Goal: Information Seeking & Learning: Understand process/instructions

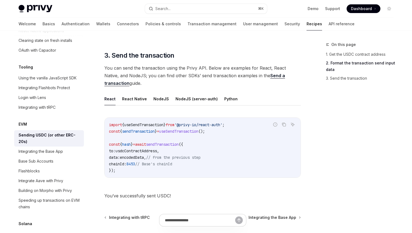
scroll to position [393, 0]
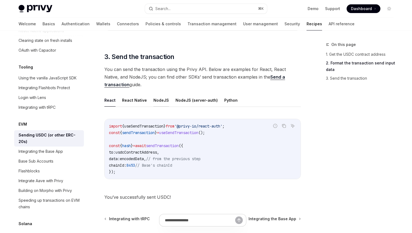
click at [161, 99] on button "NodeJS" at bounding box center [161, 100] width 16 height 13
type textarea "*"
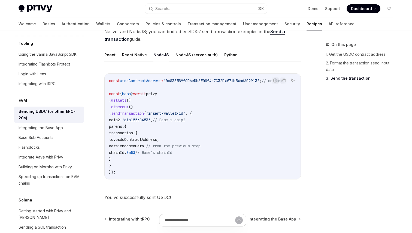
scroll to position [705, 0]
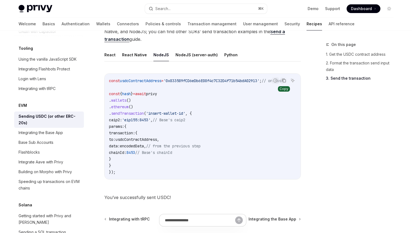
click at [284, 80] on icon "Copy the contents from the code block" at bounding box center [283, 80] width 4 height 4
click at [284, 81] on icon "Copy the contents from the code block" at bounding box center [283, 80] width 4 height 4
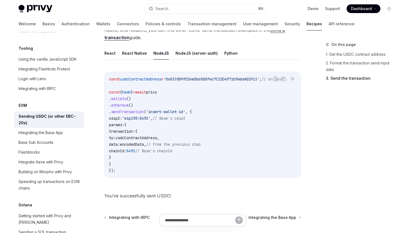
scroll to position [440, 0]
click at [283, 81] on button "Copy the contents from the code block" at bounding box center [283, 78] width 7 height 7
click at [182, 6] on button "Search... ⌘ K" at bounding box center [206, 9] width 122 height 10
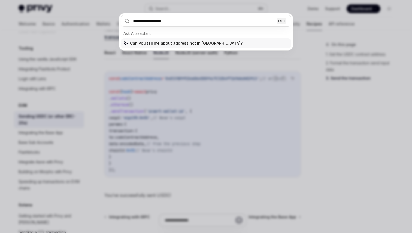
type input "**********"
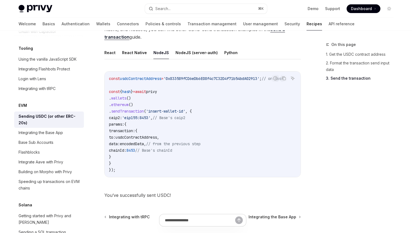
type textarea "*"
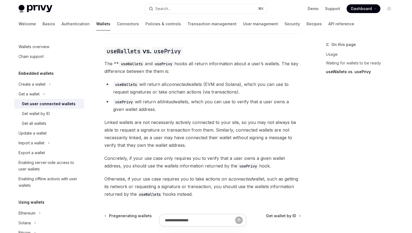
click at [125, 99] on code "usePrivy" at bounding box center [124, 102] width 22 height 6
click at [147, 135] on span "Linked wallets are not necessarily actively connected to your site, so you may …" at bounding box center [202, 134] width 196 height 30
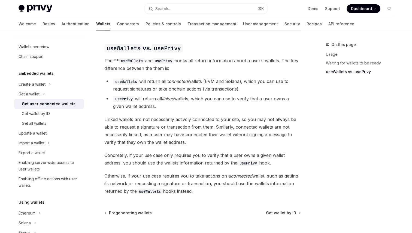
scroll to position [427, 0]
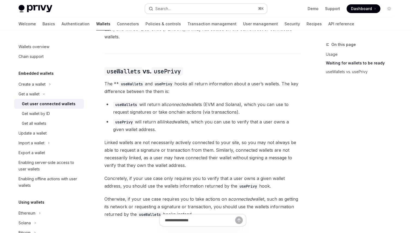
click at [165, 8] on div "Search..." at bounding box center [162, 8] width 15 height 7
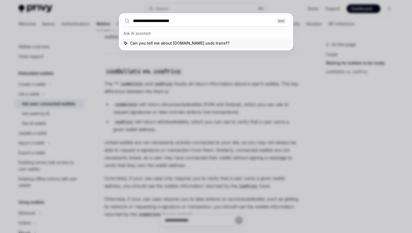
type input "**********"
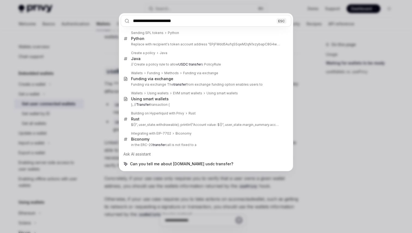
click at [195, 26] on input "**********" at bounding box center [206, 21] width 170 height 12
click at [183, 20] on input "**********" at bounding box center [206, 21] width 170 height 12
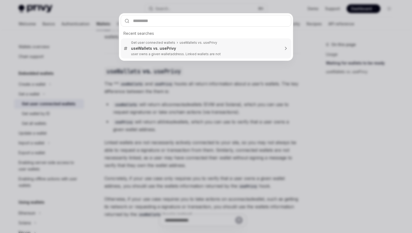
click at [218, 6] on div "Recent searches Get user connected wallets useWallets vs. usePrivy useWallets v…" at bounding box center [206, 116] width 412 height 233
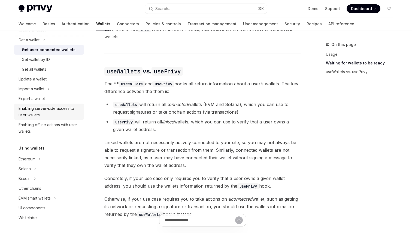
scroll to position [57, 0]
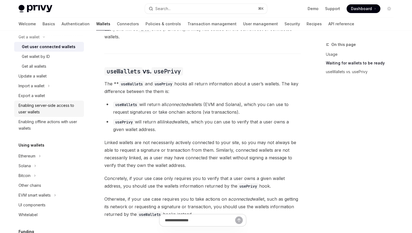
click at [53, 107] on div "Enabling server-side access to user wallets" at bounding box center [50, 108] width 62 height 13
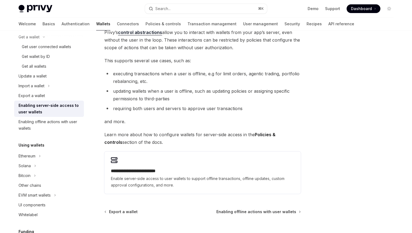
scroll to position [48, 0]
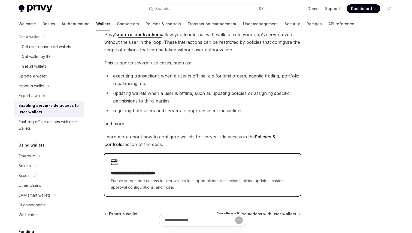
click at [156, 171] on h2 "**********" at bounding box center [202, 173] width 183 height 7
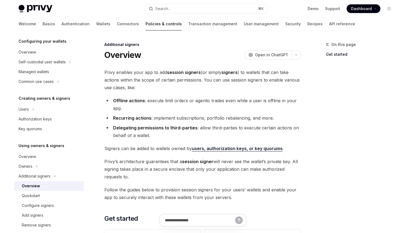
click at [191, 162] on strong "session signer" at bounding box center [197, 161] width 31 height 5
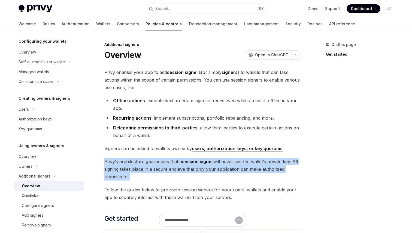
click at [206, 169] on span "[PERSON_NAME]’s architecture guarantees that a session signer will never see th…" at bounding box center [202, 169] width 196 height 23
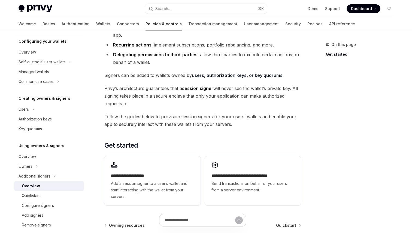
scroll to position [78, 0]
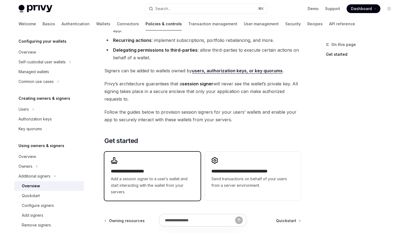
click at [148, 179] on span "Add a session signer to a user’s wallet and start interacting with the wallet f…" at bounding box center [152, 186] width 83 height 20
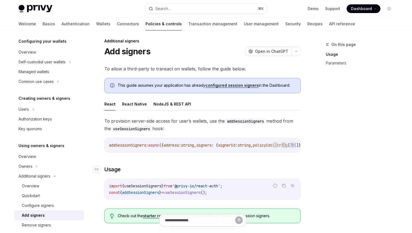
scroll to position [3, 0]
click at [168, 105] on button "NodeJS & REST API" at bounding box center [172, 104] width 38 height 13
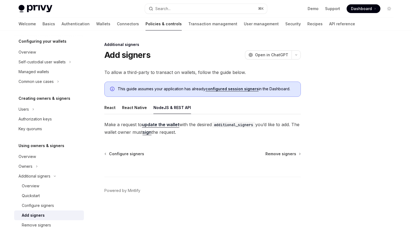
click at [152, 124] on link "update the wallet" at bounding box center [160, 125] width 37 height 6
type textarea "*"
